Goal: Information Seeking & Learning: Check status

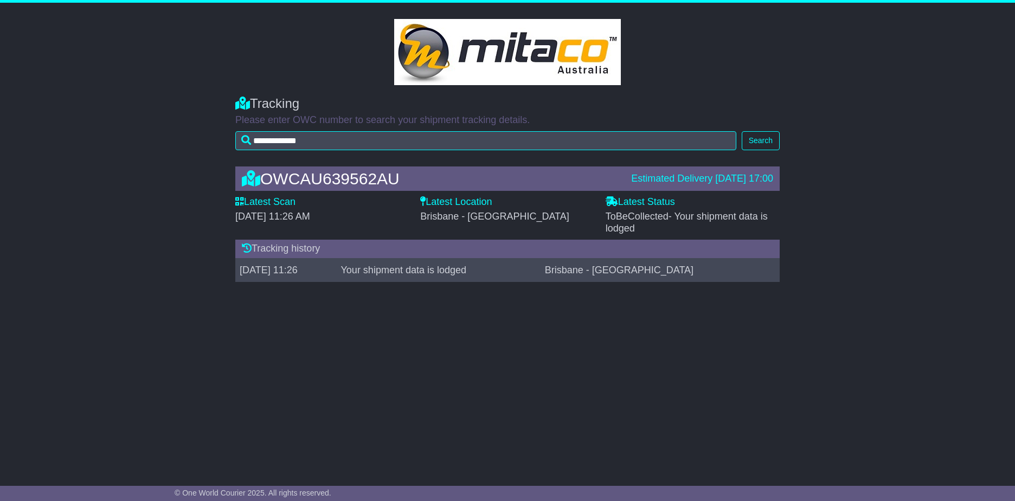
drag, startPoint x: 655, startPoint y: 175, endPoint x: 772, endPoint y: 174, distance: 117.2
click at [772, 174] on div "Estimated Delivery [DATE] 17:00" at bounding box center [702, 179] width 142 height 12
click at [773, 174] on div "Estimated Delivery [DATE] 17:00" at bounding box center [702, 179] width 153 height 12
click at [774, 174] on div "Estimated Delivery [DATE] 17:00" at bounding box center [702, 179] width 153 height 12
click at [762, 181] on div "Estimated Delivery [DATE] 17:00" at bounding box center [702, 179] width 142 height 12
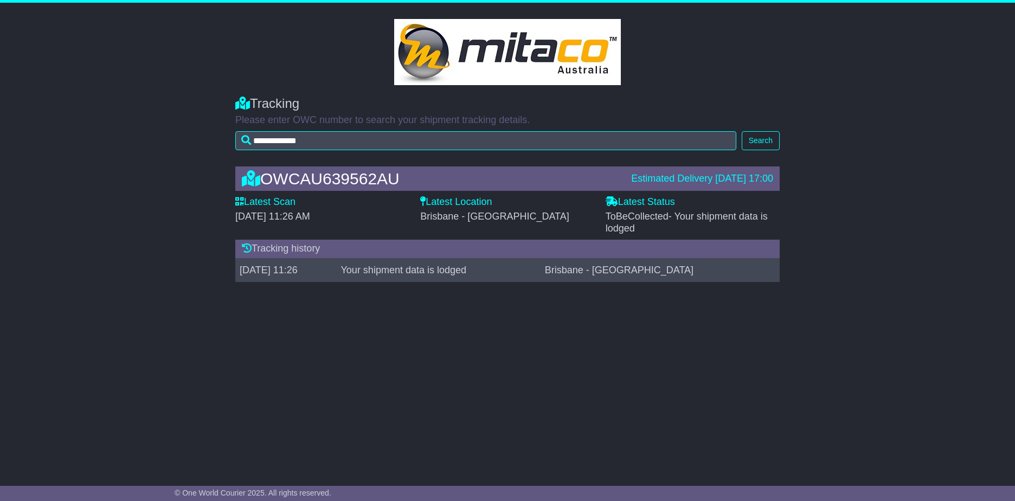
drag, startPoint x: 773, startPoint y: 180, endPoint x: 601, endPoint y: 182, distance: 171.9
click at [601, 182] on div "OWCAU639562AU Estimated Delivery [DATE] 17:00" at bounding box center [507, 179] width 542 height 18
click at [601, 182] on div "OWCAU639562AU" at bounding box center [430, 179] width 389 height 18
drag, startPoint x: 612, startPoint y: 172, endPoint x: 850, endPoint y: 200, distance: 240.2
click at [850, 200] on div "OWCAU639562AU Estimated Delivery [DATE] 17:00 Latest Scan [DATE] 11:26 AM Lates…" at bounding box center [507, 227] width 1015 height 143
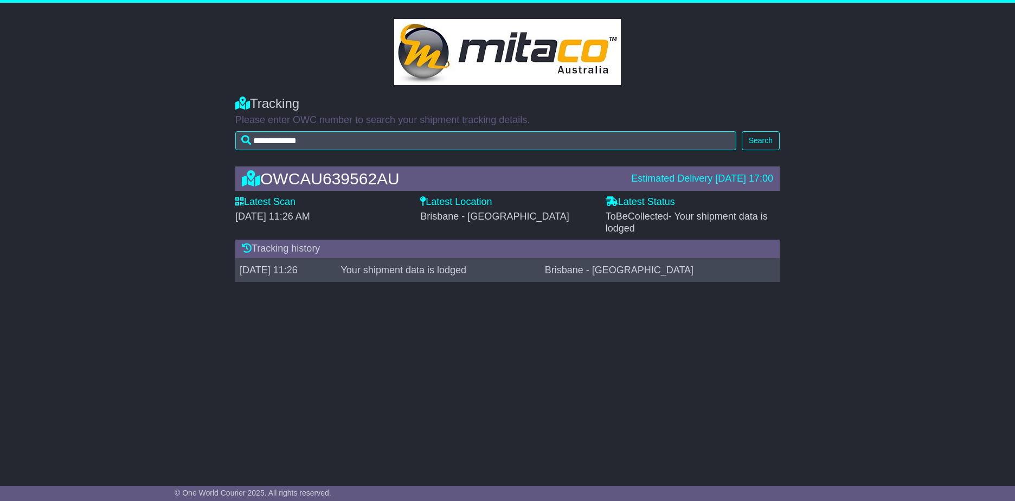
drag, startPoint x: 850, startPoint y: 200, endPoint x: 824, endPoint y: 206, distance: 26.6
click at [824, 206] on div "OWCAU639562AU Estimated Delivery [DATE] 17:00 Latest Scan [DATE] 11:26 AM Lates…" at bounding box center [507, 227] width 1015 height 143
drag, startPoint x: 776, startPoint y: 180, endPoint x: 594, endPoint y: 183, distance: 181.7
click at [594, 183] on div "OWCAU639562AU Estimated Delivery [DATE] 17:00" at bounding box center [507, 179] width 542 height 18
click at [594, 183] on div "OWCAU639562AU" at bounding box center [430, 179] width 389 height 18
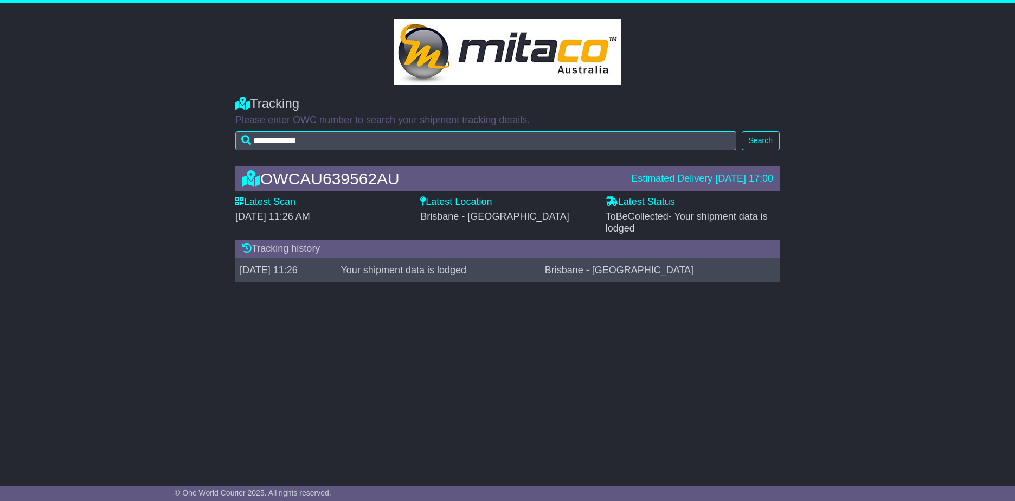
drag, startPoint x: 594, startPoint y: 183, endPoint x: 768, endPoint y: 158, distance: 176.4
click at [768, 158] on div "OWCAU639562AU Estimated Delivery [DATE] 17:00 Latest Scan [DATE] 11:26 AM Lates…" at bounding box center [507, 227] width 555 height 143
drag, startPoint x: 768, startPoint y: 158, endPoint x: 759, endPoint y: 185, distance: 28.3
click at [760, 181] on div "Estimated Delivery [DATE] 17:00" at bounding box center [702, 179] width 142 height 12
click at [780, 174] on div "OWCAU639562AU Estimated Delivery [DATE] 17:00 Latest Scan [DATE] 11:26 AM Lates…" at bounding box center [507, 227] width 555 height 143
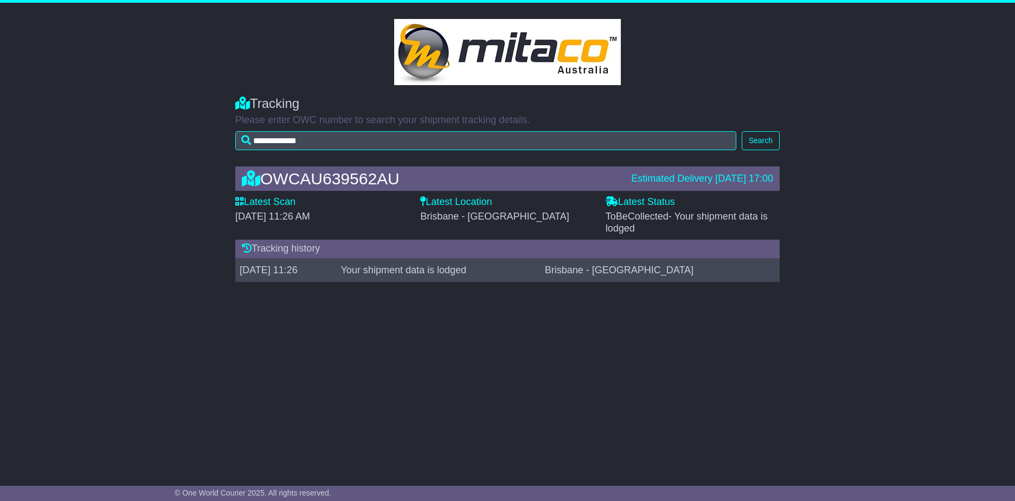
drag, startPoint x: 780, startPoint y: 174, endPoint x: 773, endPoint y: 179, distance: 8.1
click at [773, 179] on div "Estimated Delivery [DATE] 17:00" at bounding box center [702, 179] width 153 height 12
drag, startPoint x: 772, startPoint y: 180, endPoint x: 579, endPoint y: 197, distance: 193.8
click at [579, 197] on div "OWCAU639562AU Estimated Delivery [DATE] 17:00 Latest Scan [DATE] 11:26 AM Lates…" at bounding box center [507, 227] width 555 height 143
click at [610, 362] on div "**********" at bounding box center [507, 236] width 1015 height 466
